Goal: Download file/media

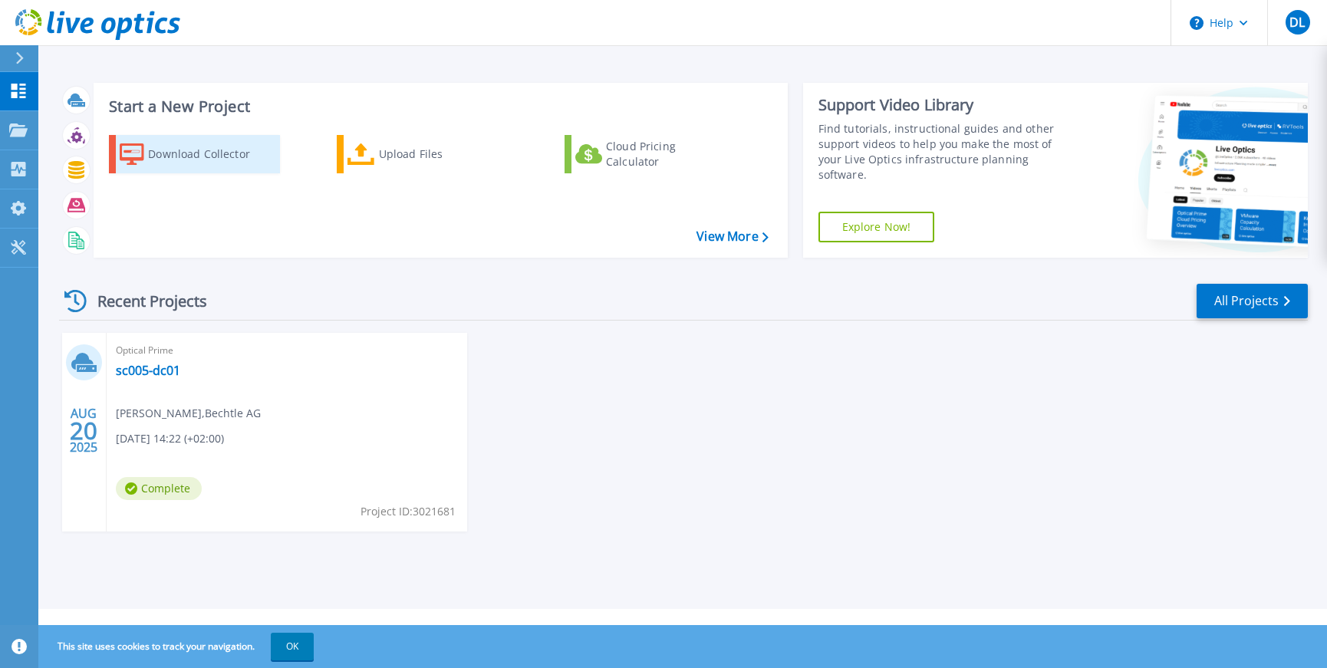
click at [198, 155] on div "Download Collector" at bounding box center [209, 154] width 123 height 31
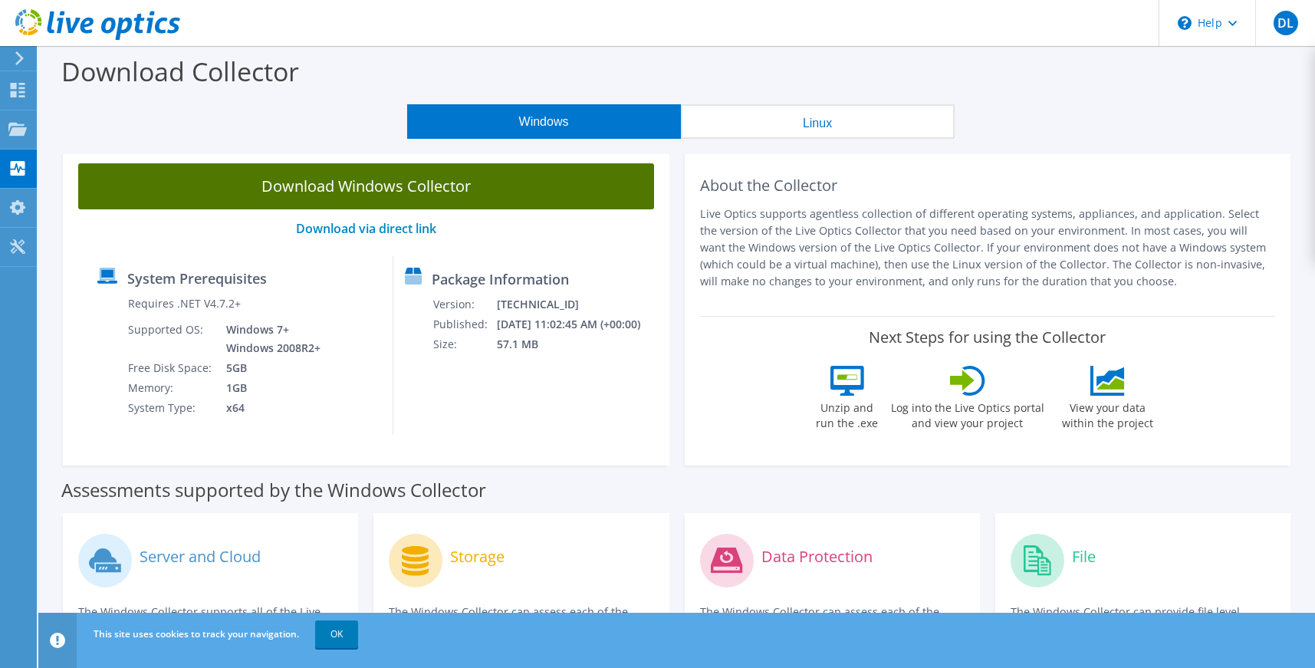
click at [395, 186] on link "Download Windows Collector" at bounding box center [366, 186] width 576 height 46
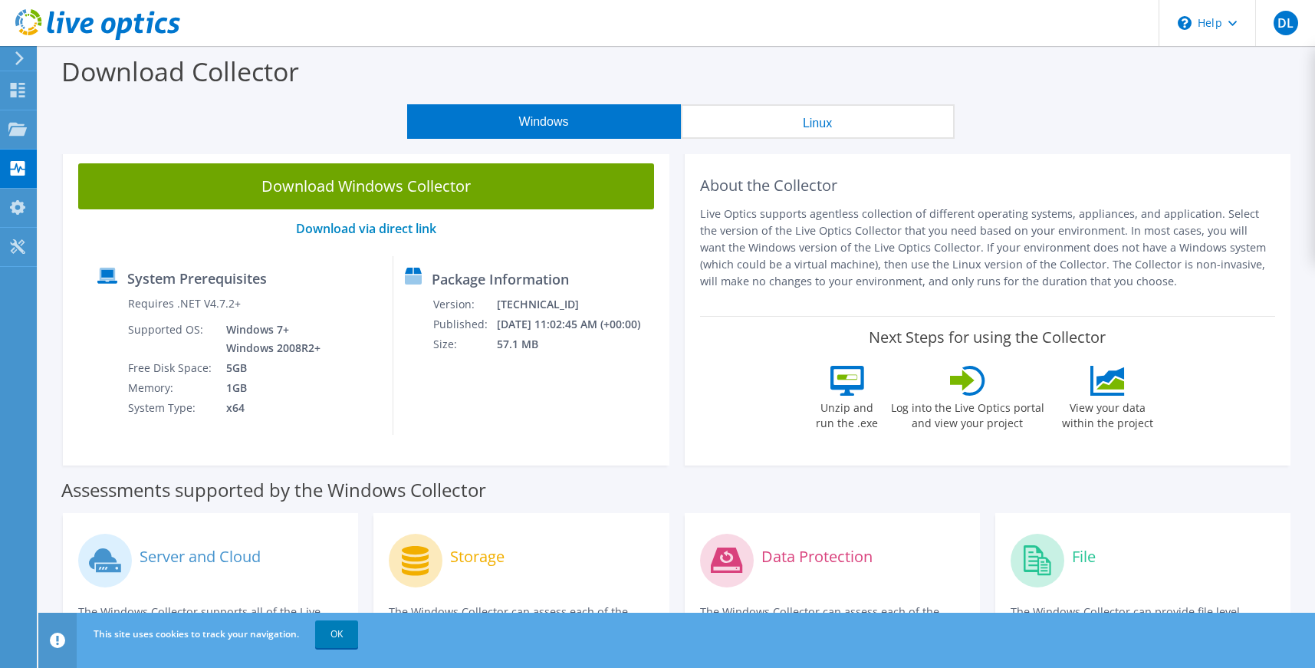
click at [123, 113] on div "Windows Linux" at bounding box center [681, 121] width 1254 height 35
click at [1281, 31] on span "DL" at bounding box center [1286, 23] width 25 height 25
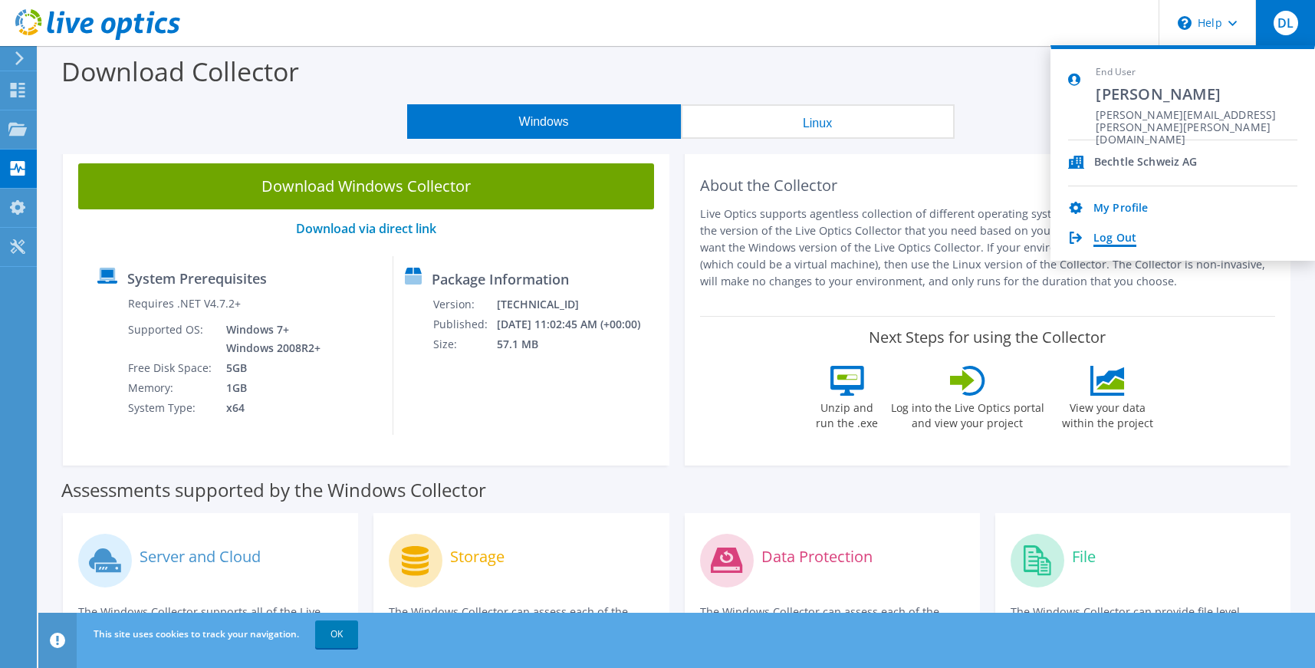
click at [1120, 235] on link "Log Out" at bounding box center [1114, 239] width 43 height 15
